Goal: Transaction & Acquisition: Purchase product/service

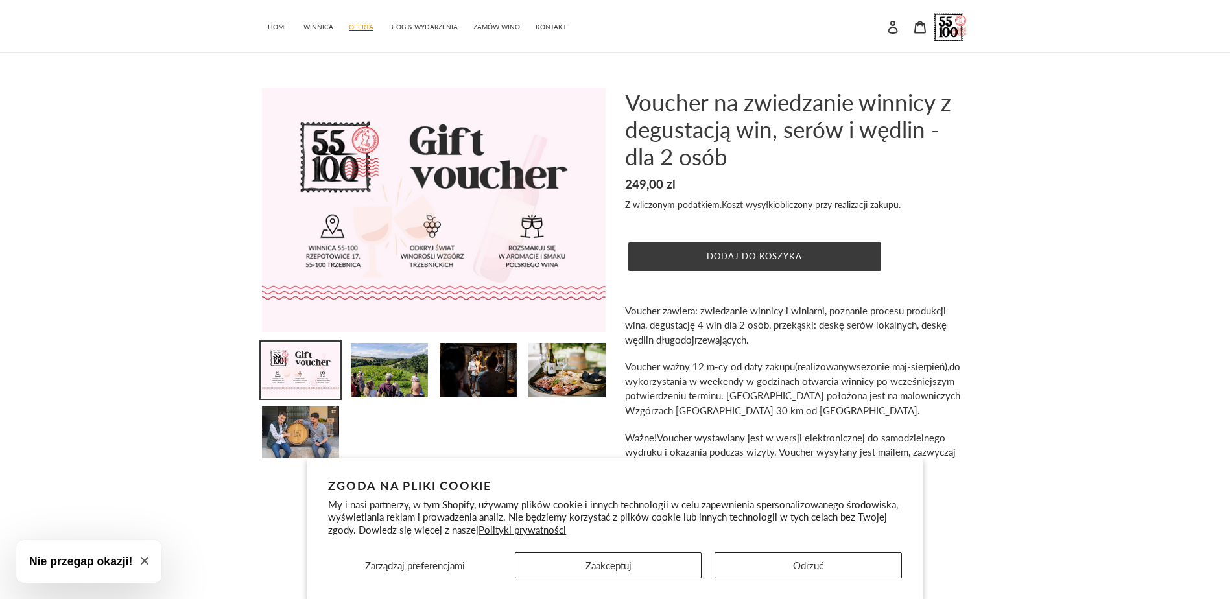
click at [365, 29] on span "OFERTA" at bounding box center [361, 27] width 25 height 8
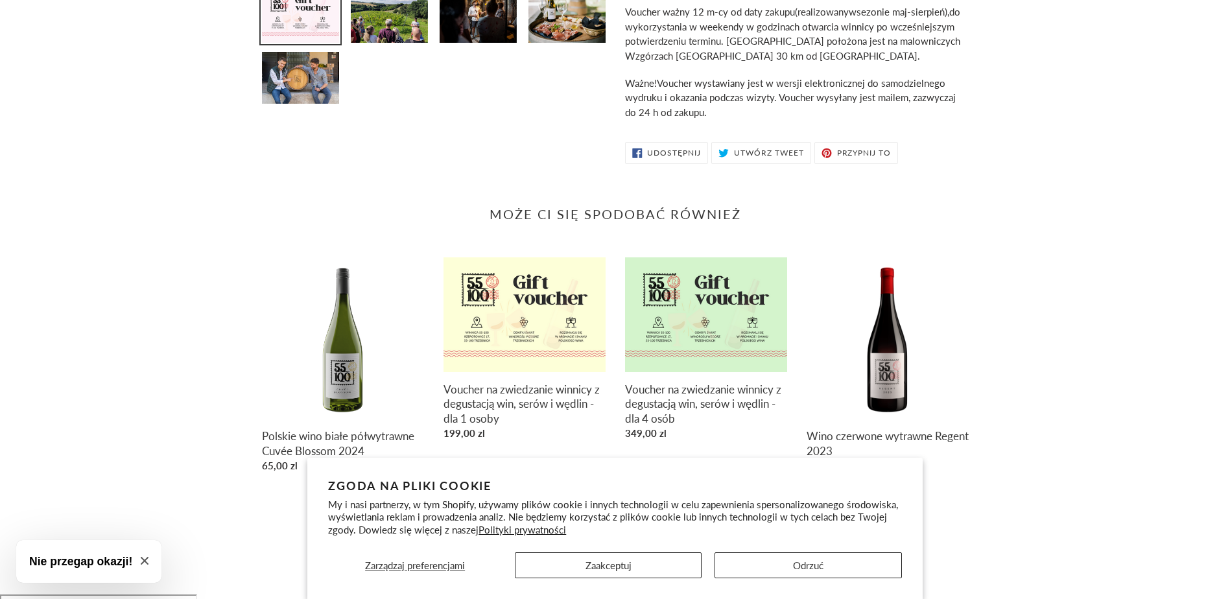
scroll to position [382, 0]
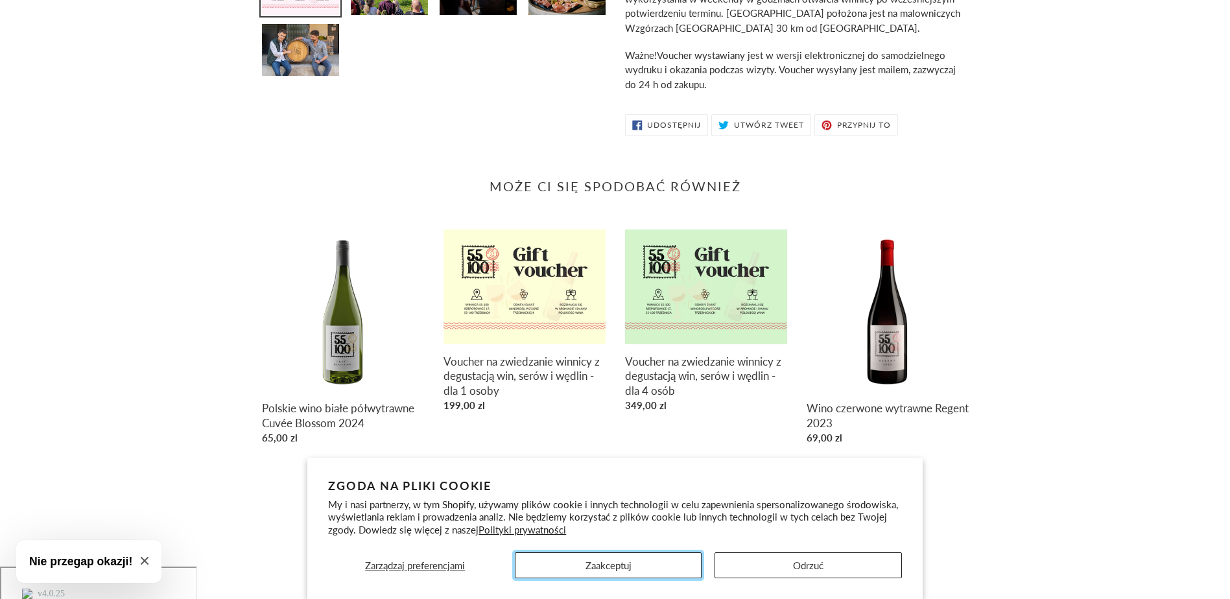
click at [681, 570] on button "Zaakceptuj" at bounding box center [608, 565] width 187 height 26
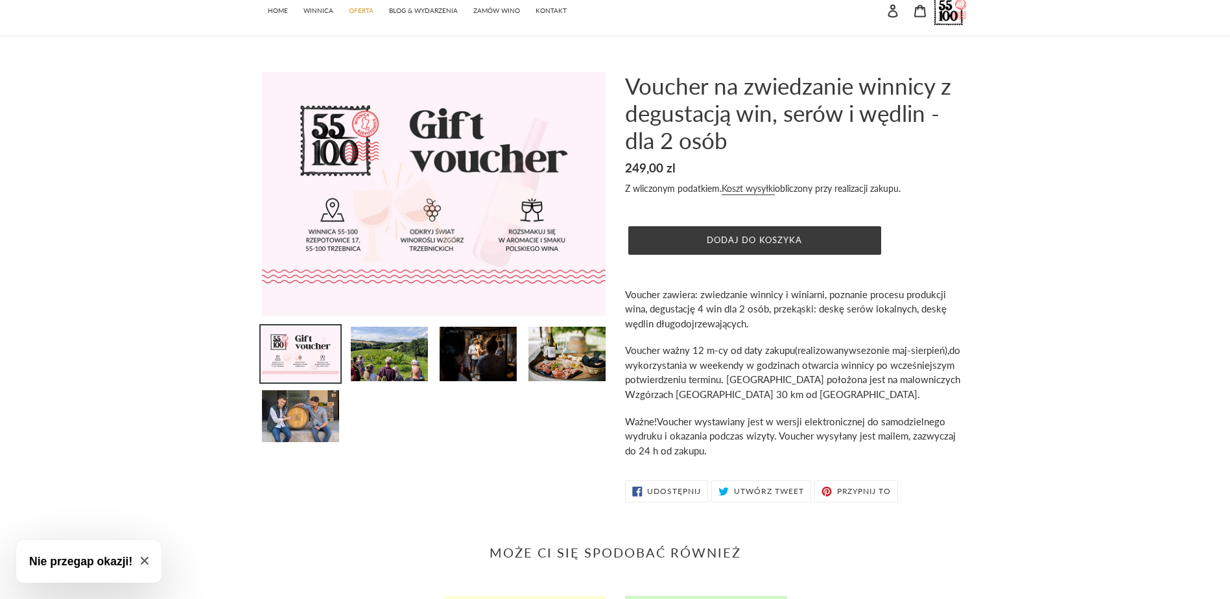
scroll to position [0, 0]
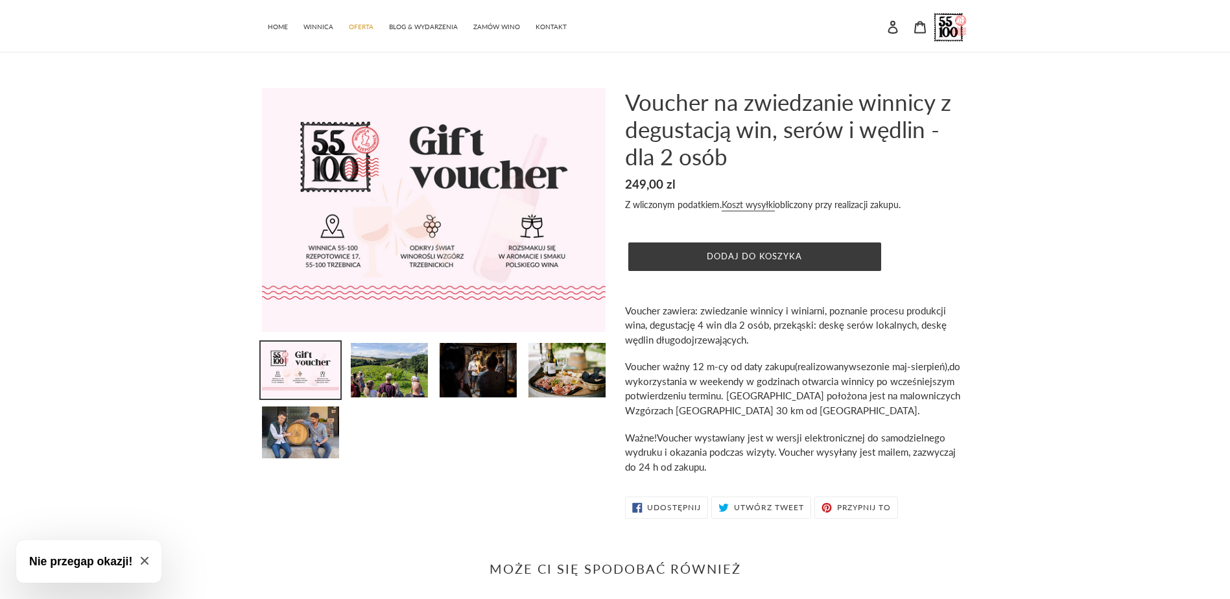
click at [292, 377] on img at bounding box center [301, 370] width 80 height 57
click at [707, 246] on button "Dodaj do koszyka" at bounding box center [754, 256] width 253 height 29
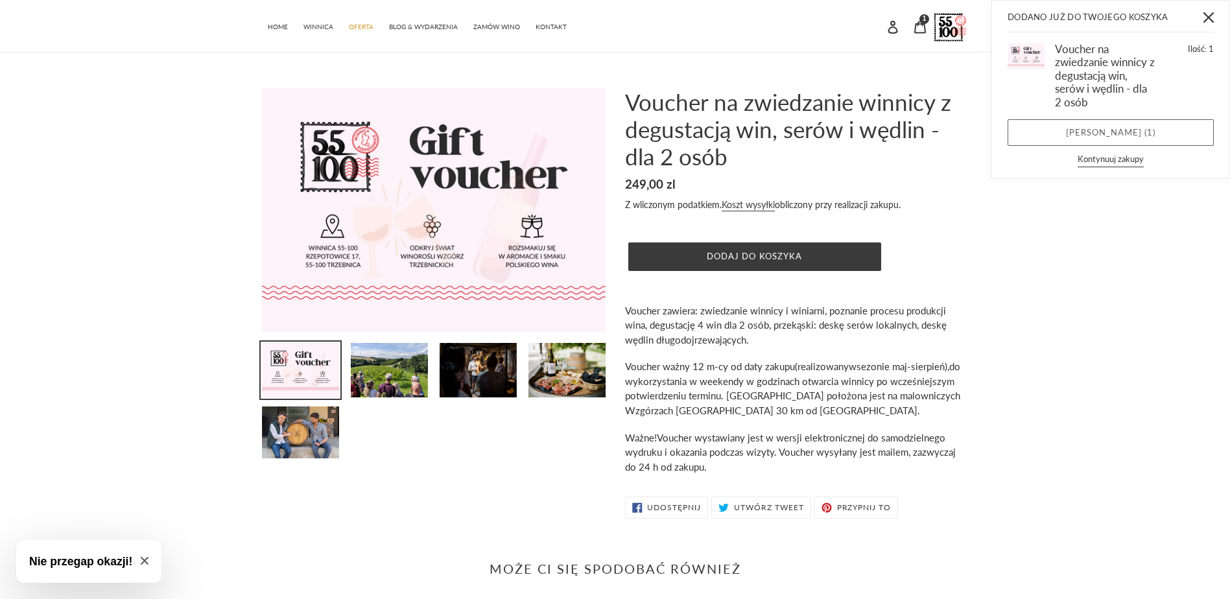
click at [1132, 126] on link "Zobacz koszyk ( 1 )" at bounding box center [1110, 132] width 206 height 27
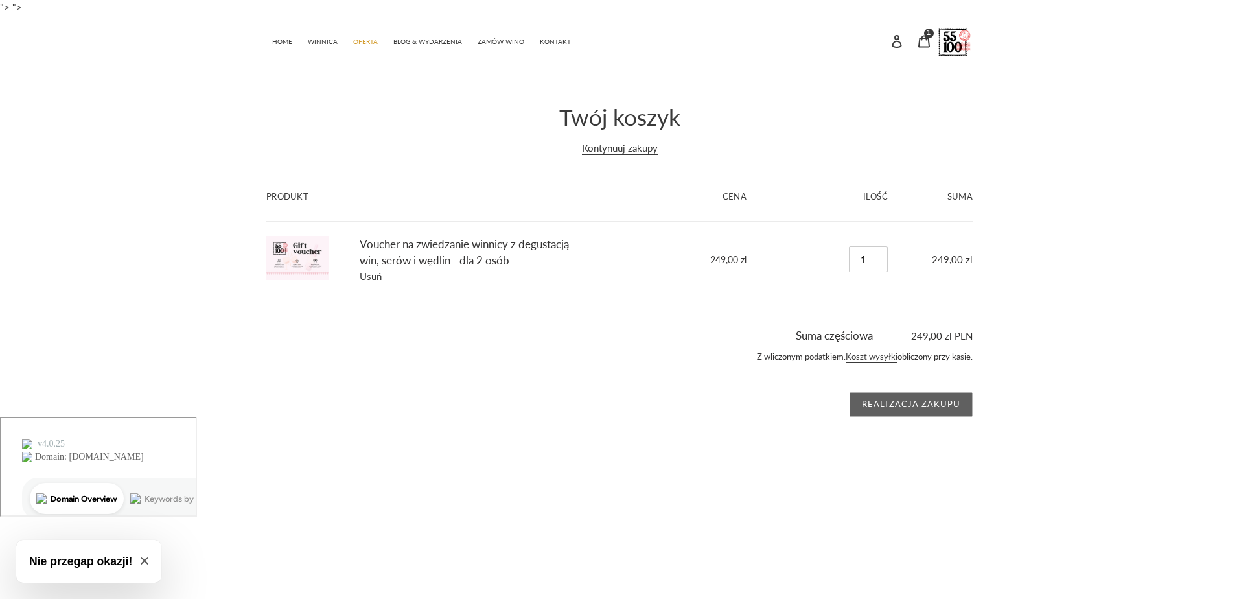
click at [938, 402] on input "Realizacja zakupu" at bounding box center [911, 404] width 123 height 25
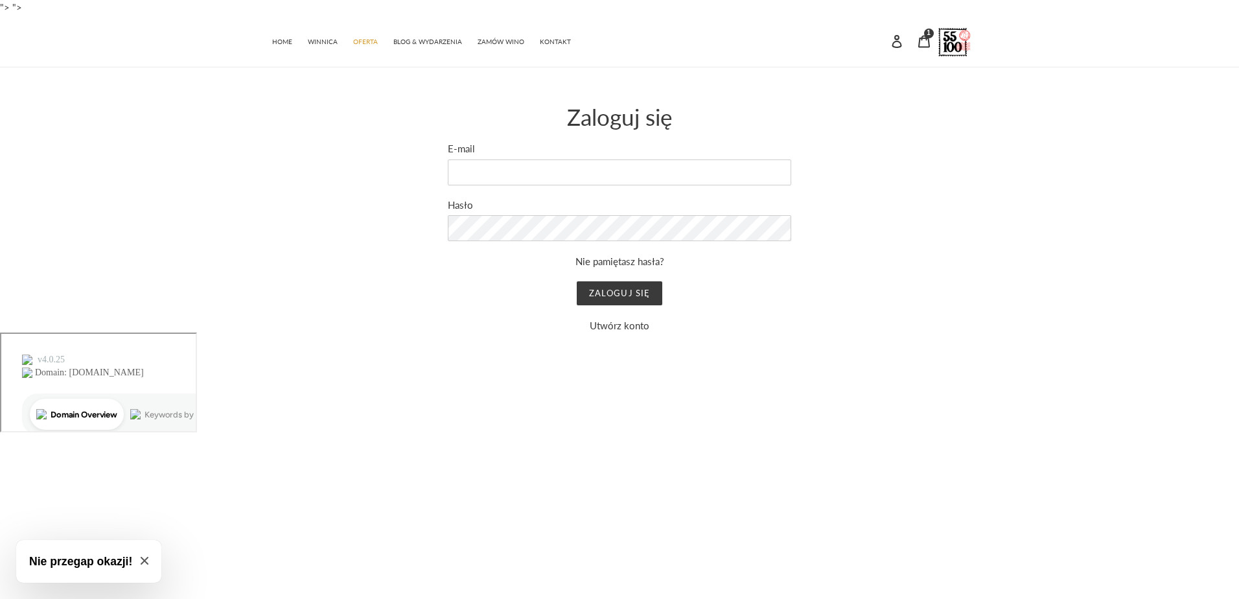
drag, startPoint x: 943, startPoint y: 176, endPoint x: 464, endPoint y: 73, distance: 489.9
click at [944, 175] on div "Wysłaliśmy do Ciebie e-mail z linkiem do aktualizacji hasła. Zaloguj się E-mail…" at bounding box center [610, 218] width 726 height 230
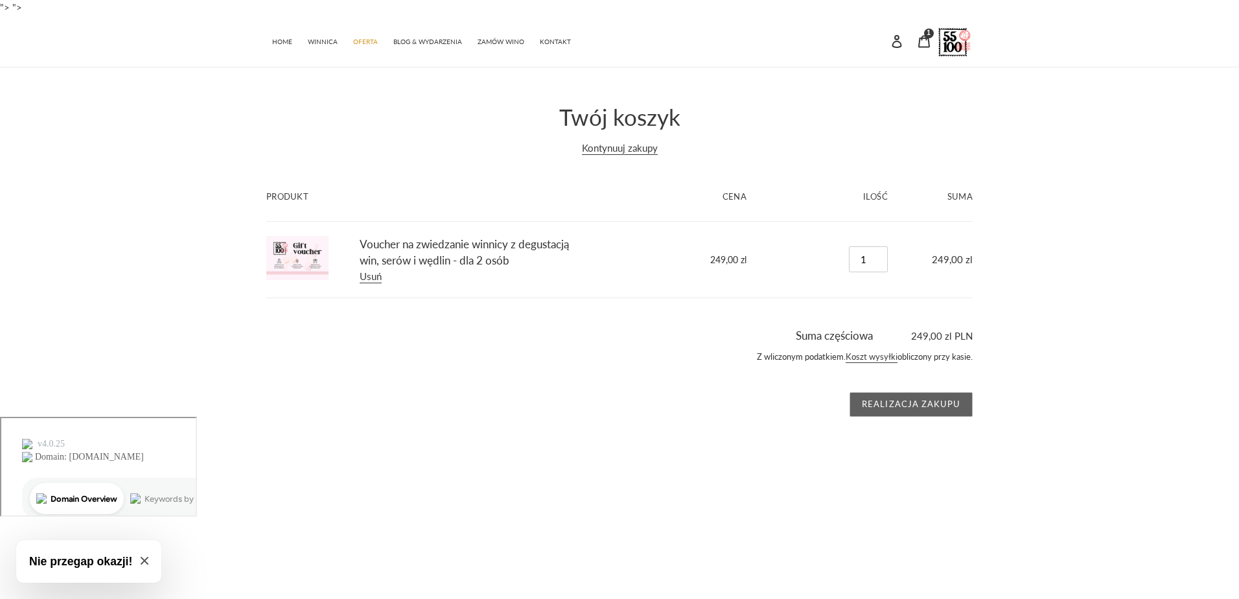
click at [936, 401] on input "Realizacja zakupu" at bounding box center [911, 404] width 123 height 25
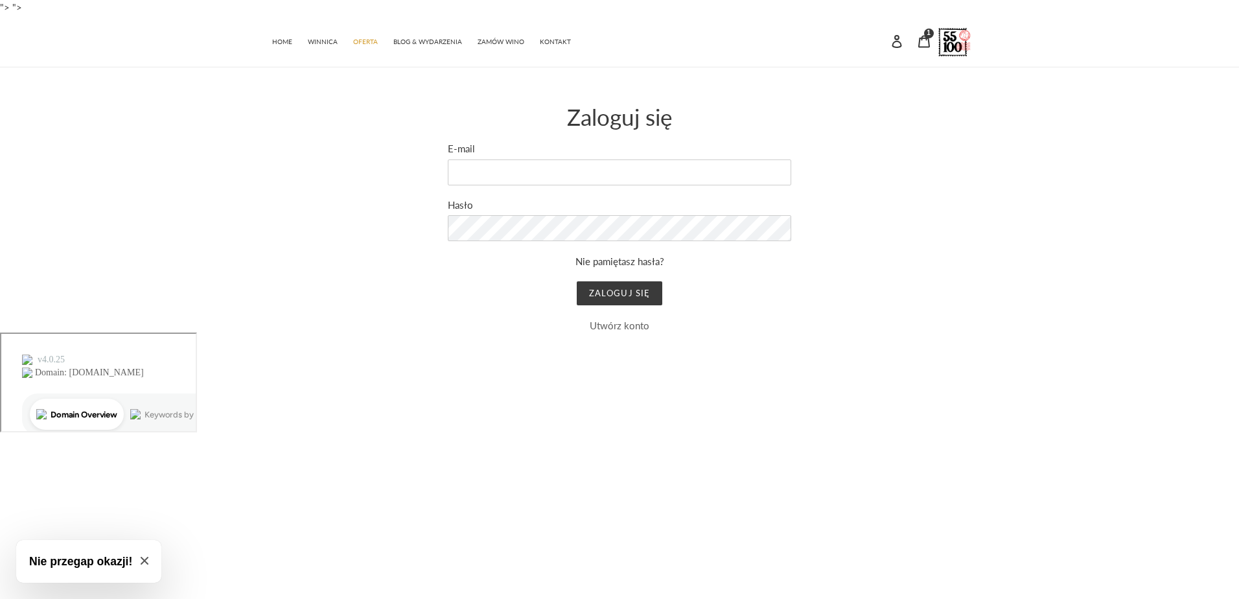
click at [609, 325] on link "Utwórz konto" at bounding box center [620, 326] width 60 height 12
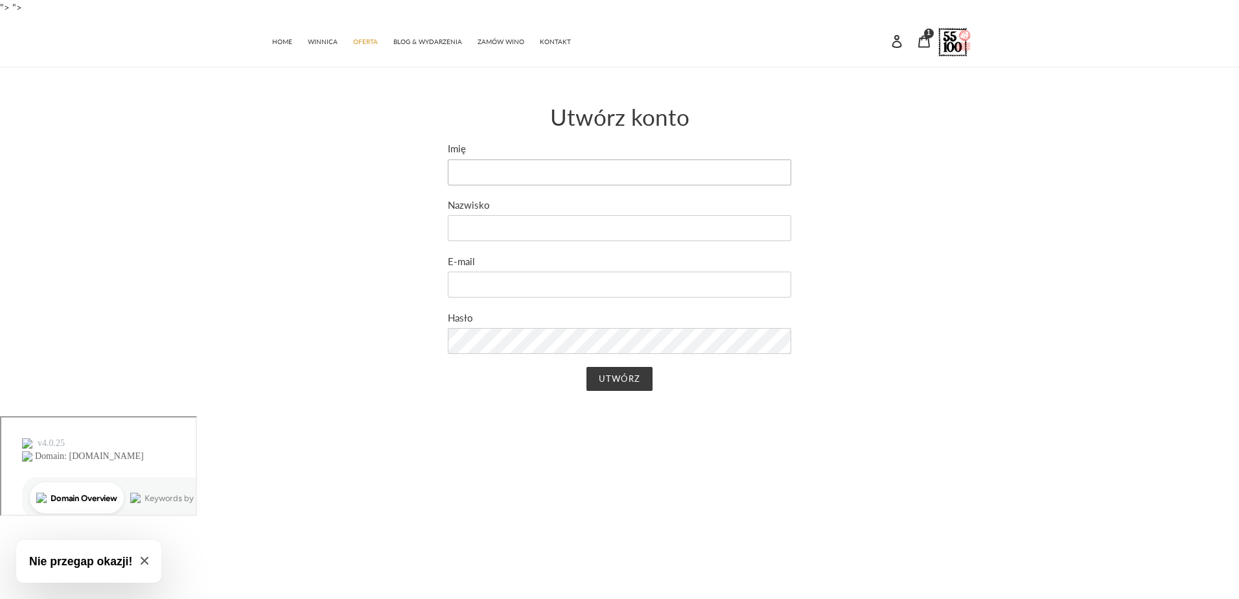
click at [508, 170] on input "Imię" at bounding box center [620, 172] width 344 height 26
click at [480, 163] on input "Imię" at bounding box center [620, 172] width 344 height 26
type input "[PERSON_NAME]"
type input "Papiernik"
type input "[EMAIL_ADDRESS][DOMAIN_NAME]"
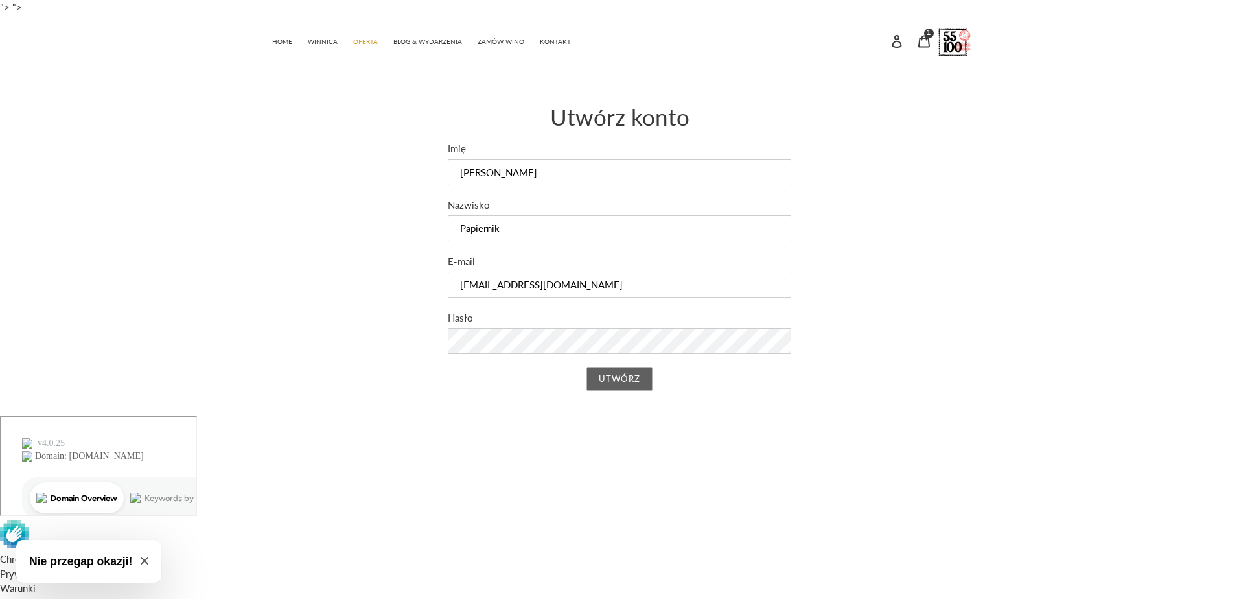
click at [609, 377] on input "Utwórz" at bounding box center [619, 379] width 65 height 25
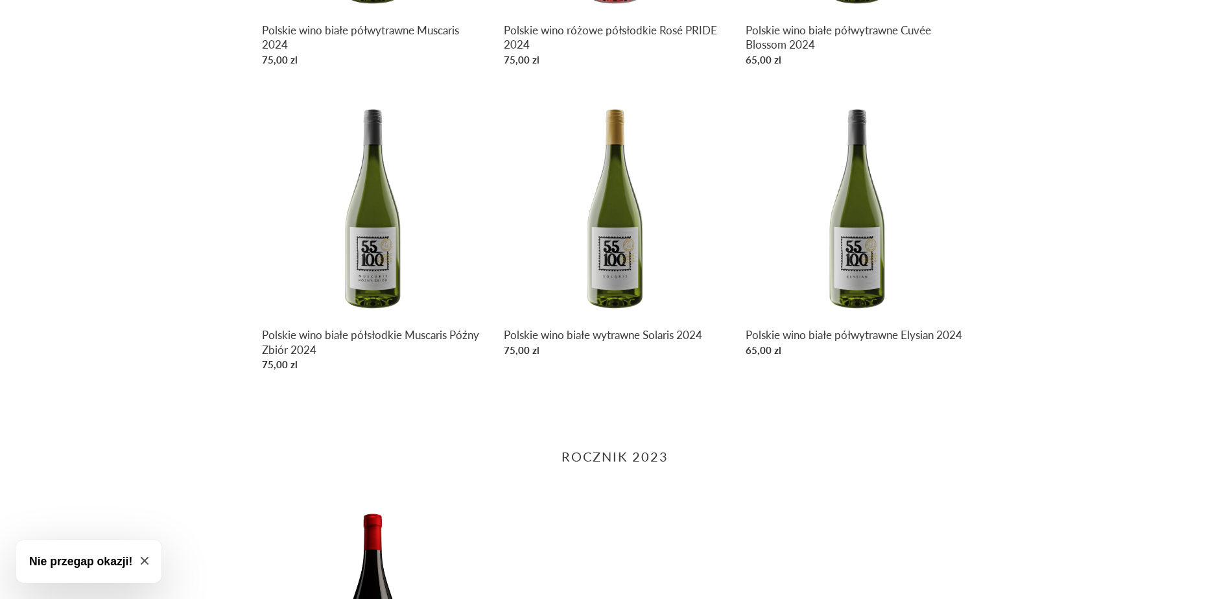
scroll to position [908, 0]
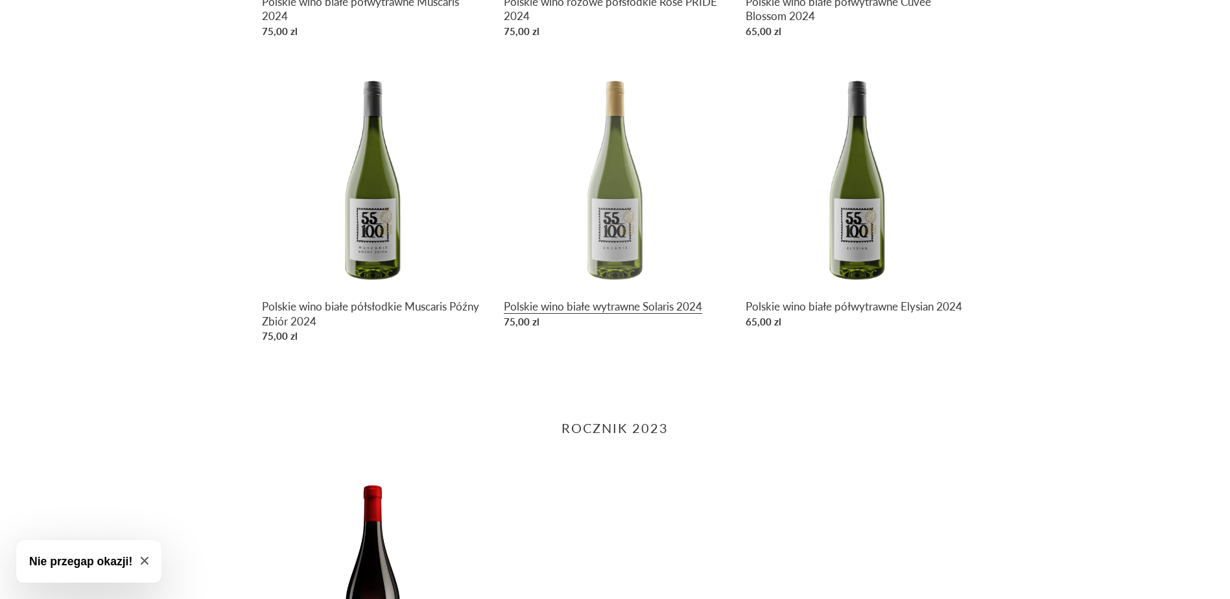
click at [604, 231] on link "Polskie wino białe wytrawne Solaris 2024" at bounding box center [615, 200] width 222 height 268
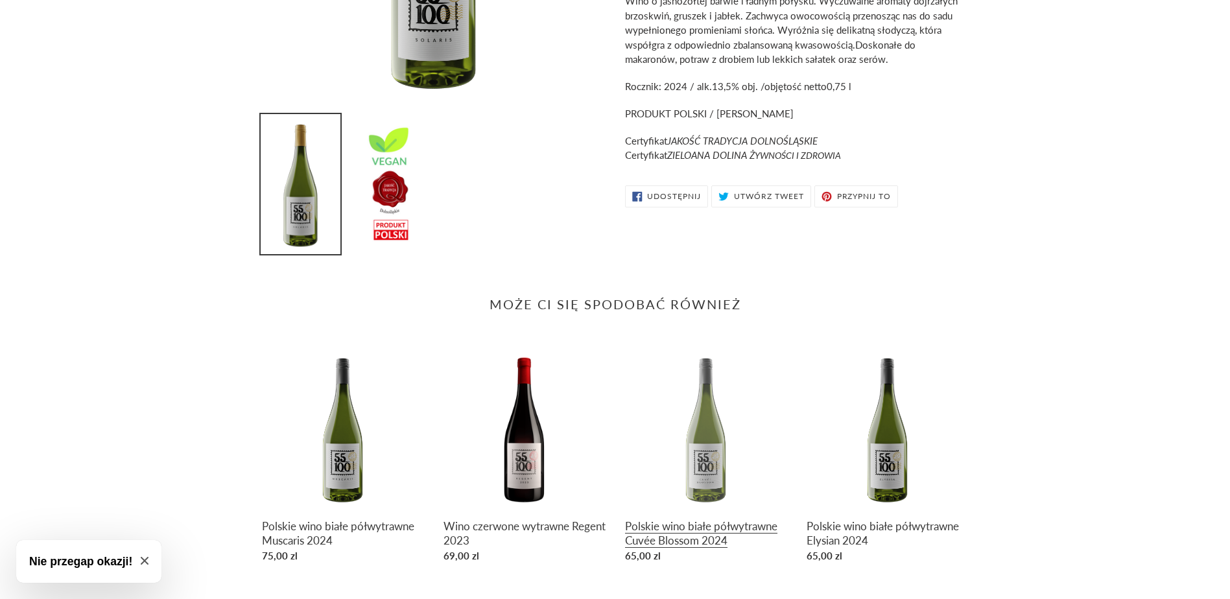
scroll to position [445, 0]
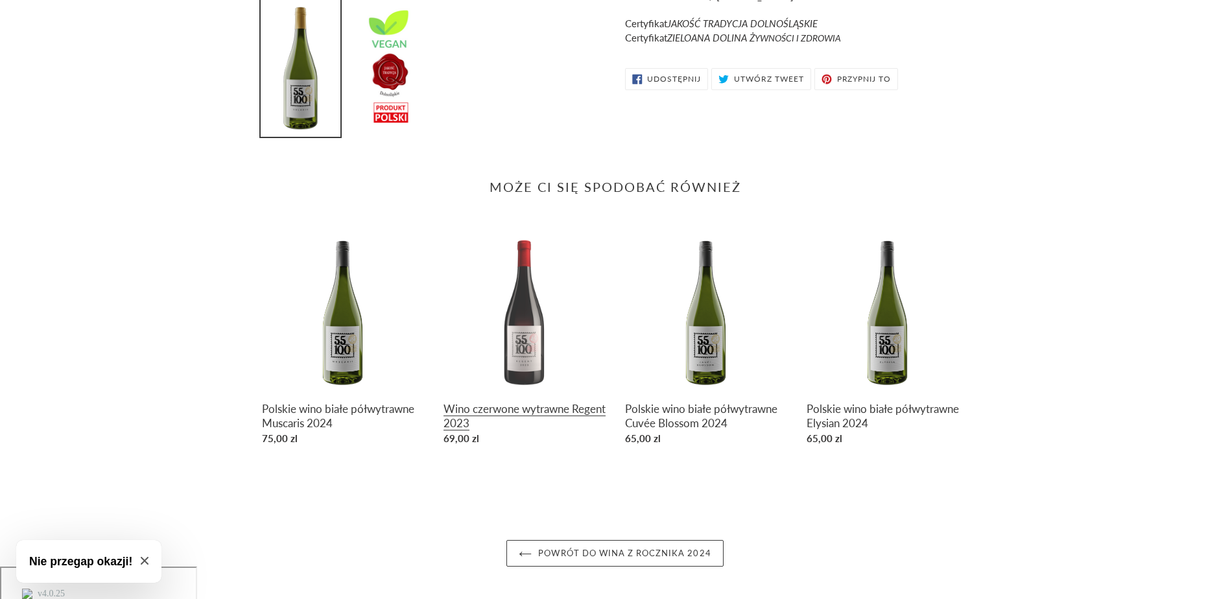
click at [497, 409] on link "Wino czerwone wytrawne Regent 2023" at bounding box center [524, 340] width 162 height 221
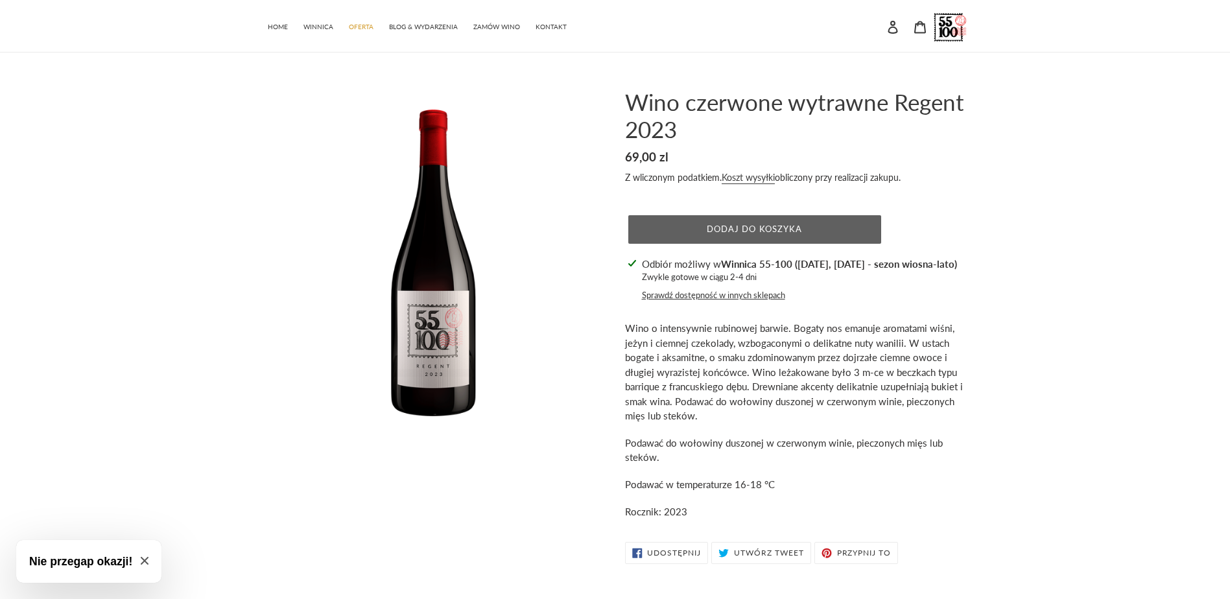
click at [735, 223] on button "Dodaj do koszyka" at bounding box center [754, 229] width 253 height 29
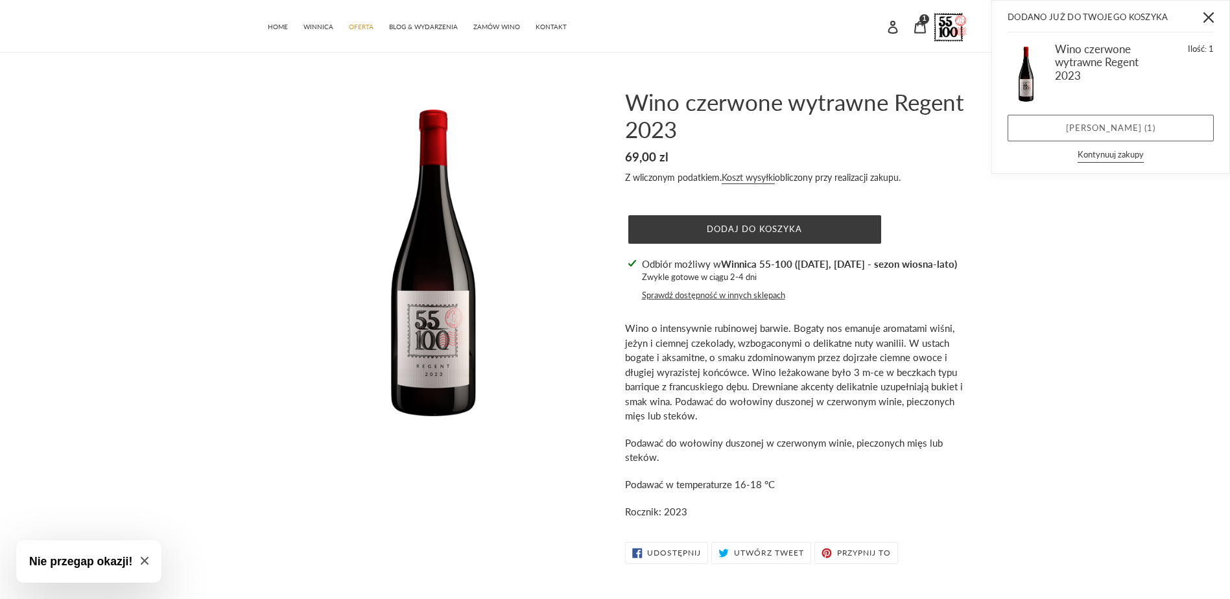
click at [1136, 121] on link "[PERSON_NAME] ( 1 )" at bounding box center [1110, 128] width 206 height 27
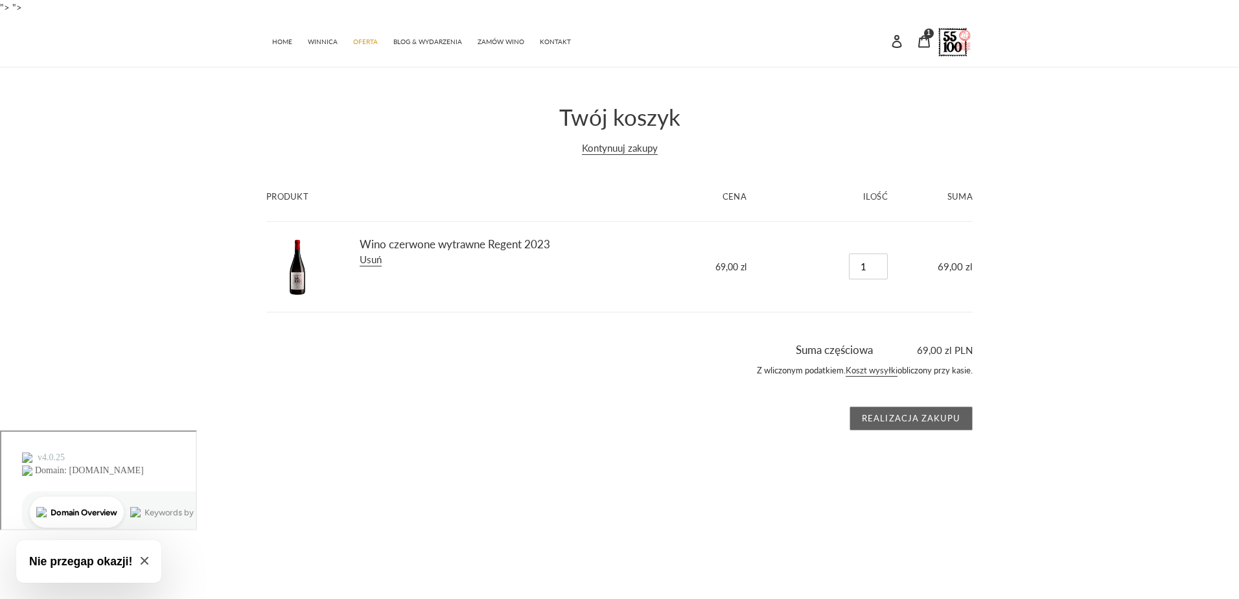
click at [904, 421] on input "Realizacja zakupu" at bounding box center [911, 418] width 123 height 25
